Goal: Information Seeking & Learning: Understand process/instructions

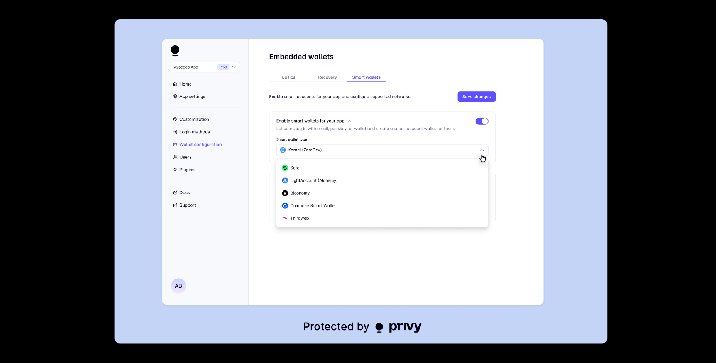
scroll to position [127, 0]
click at [650, 106] on div at bounding box center [358, 181] width 716 height 363
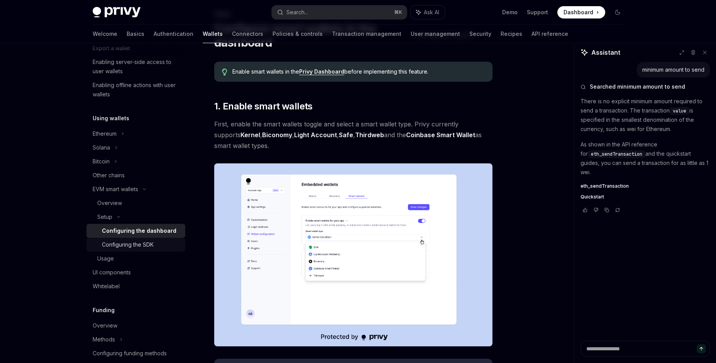
click at [117, 247] on div "Configuring the SDK" at bounding box center [128, 244] width 52 height 9
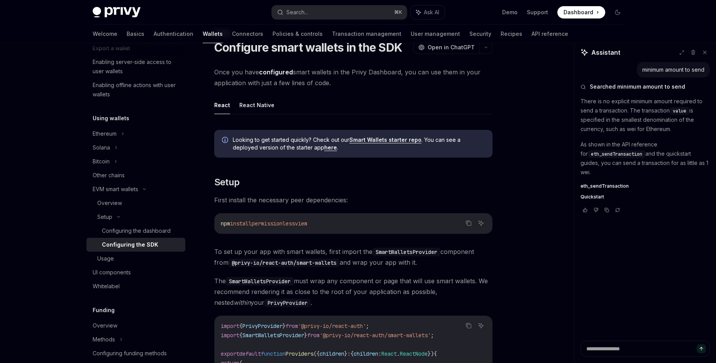
scroll to position [31, 0]
click at [469, 225] on icon "Copy the contents from the code block" at bounding box center [468, 223] width 6 height 6
click at [469, 225] on icon "Copy the contents from the code block" at bounding box center [468, 223] width 6 height 4
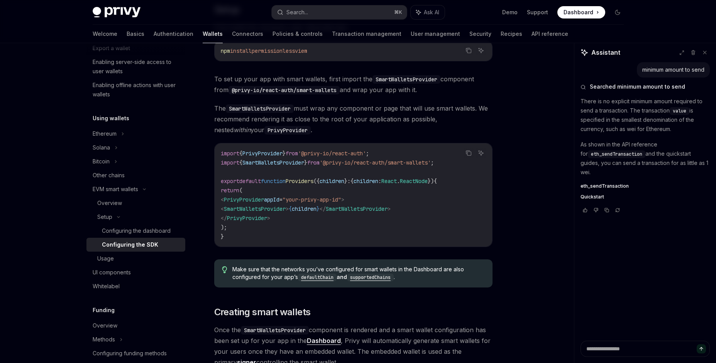
scroll to position [204, 0]
drag, startPoint x: 242, startPoint y: 209, endPoint x: 310, endPoint y: 210, distance: 68.7
click at [311, 209] on span "< SmartWalletsProvider > { children } </ SmartWalletsProvider >" at bounding box center [306, 208] width 170 height 7
copy span "< SmartWalletsProvider >"
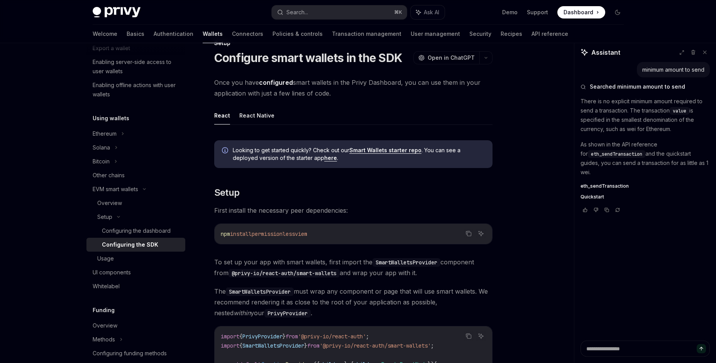
scroll to position [0, 0]
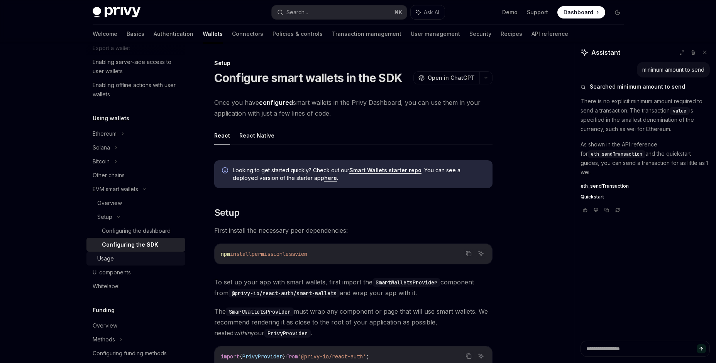
click at [123, 257] on div "Usage" at bounding box center [138, 258] width 83 height 9
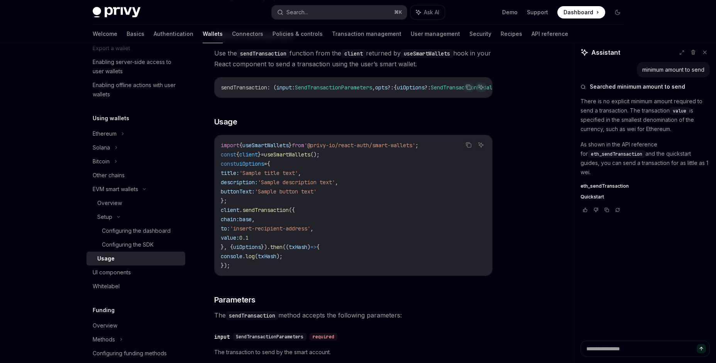
scroll to position [1136, 0]
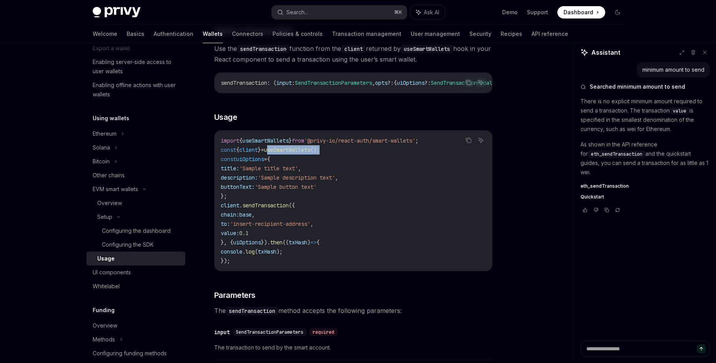
drag, startPoint x: 343, startPoint y: 175, endPoint x: 276, endPoint y: 174, distance: 67.1
click at [276, 174] on code "import { useSmartWallets } from '@privy-io/react-auth/smart-wallets' ; const { …" at bounding box center [353, 201] width 265 height 130
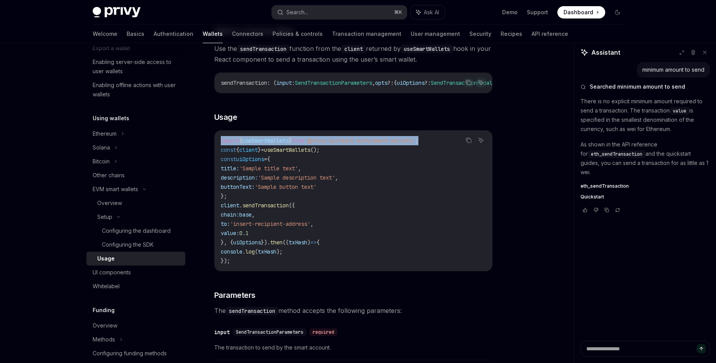
drag, startPoint x: 440, startPoint y: 169, endPoint x: 217, endPoint y: 167, distance: 223.0
click at [217, 167] on div "import { useSmartWallets } from '@privy-io/react-auth/smart-wallets' ; const { …" at bounding box center [353, 201] width 277 height 140
copy span "import { useSmartWallets } from '@privy-io/react-auth/smart-wallets' ;"
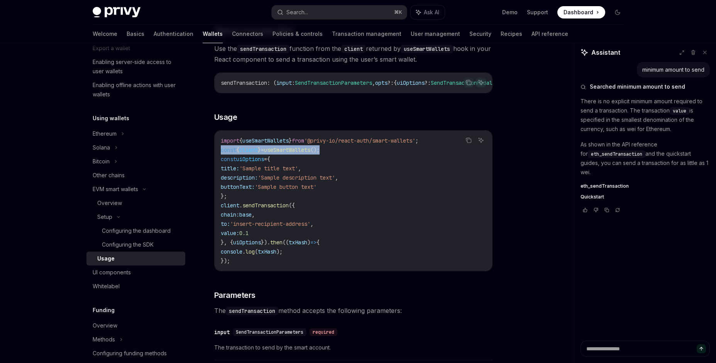
drag, startPoint x: 220, startPoint y: 175, endPoint x: 355, endPoint y: 176, distance: 135.0
click at [355, 176] on div "import { useSmartWallets } from '@privy-io/react-auth/smart-wallets' ; const { …" at bounding box center [353, 201] width 277 height 140
copy span "const { client } = useSmartWallets ();"
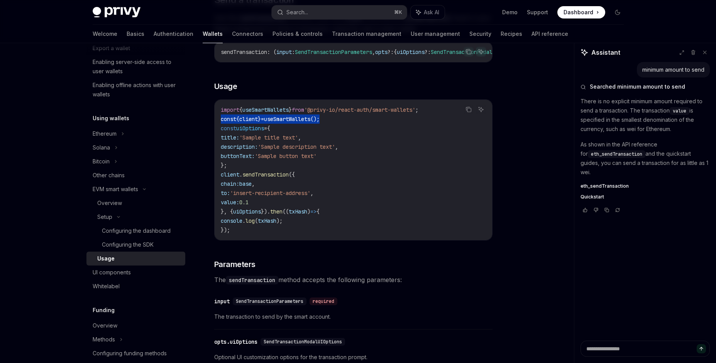
scroll to position [1173, 0]
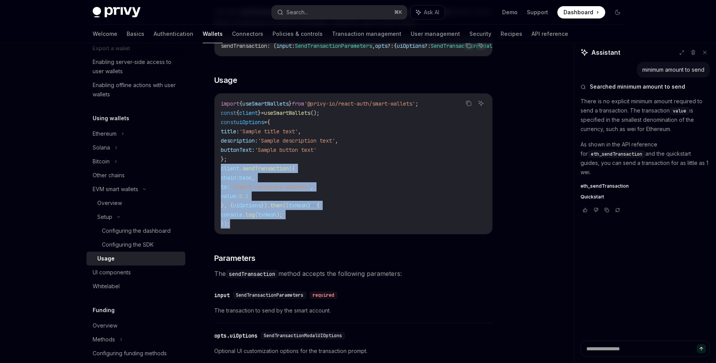
drag, startPoint x: 220, startPoint y: 196, endPoint x: 253, endPoint y: 250, distance: 63.6
click at [253, 234] on div "import { useSmartWallets } from '@privy-io/react-auth/smart-wallets' ; const { …" at bounding box center [353, 164] width 277 height 140
copy code "client . sendTransaction ({ chain: base , to: 'insert-recipient-address' , valu…"
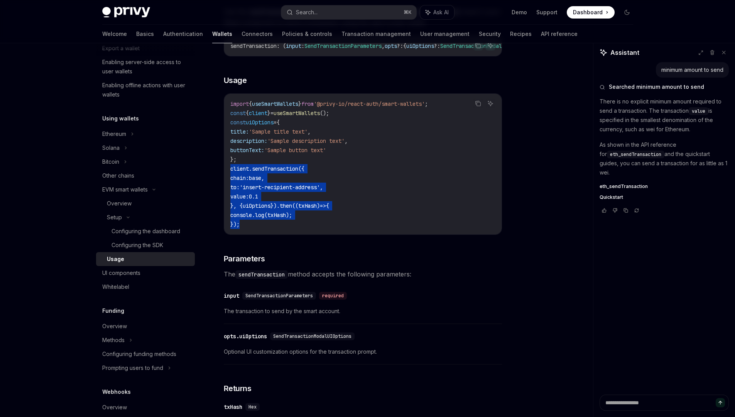
type textarea "*"
